Goal: Transaction & Acquisition: Purchase product/service

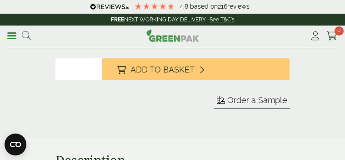
scroll to position [500, 0]
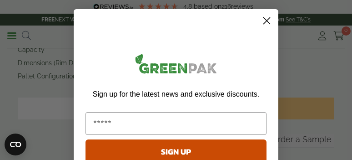
click at [264, 20] on icon "Close dialog" at bounding box center [267, 21] width 6 height 6
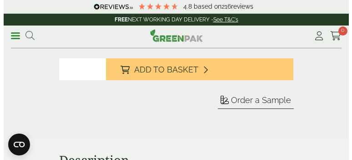
scroll to position [318, 0]
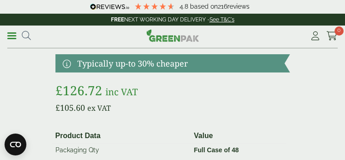
click at [8, 30] on link "Menu" at bounding box center [11, 34] width 9 height 9
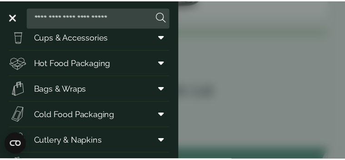
scroll to position [0, 0]
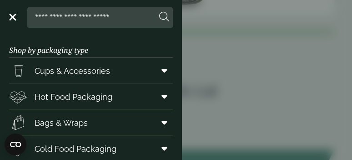
click at [10, 17] on span at bounding box center [11, 16] width 9 height 1
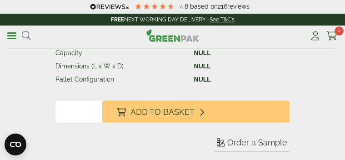
scroll to position [454, 0]
